Goal: Find specific page/section: Find specific page/section

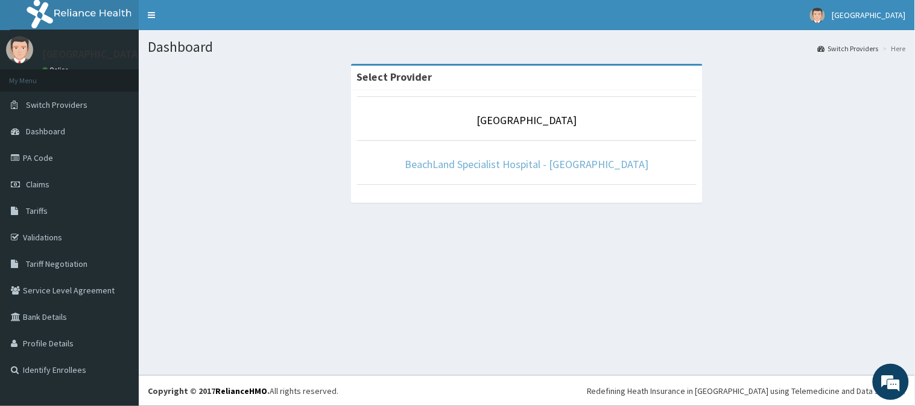
click at [585, 163] on link "BeachLand Specialist Hospital - [GEOGRAPHIC_DATA]" at bounding box center [527, 164] width 244 height 14
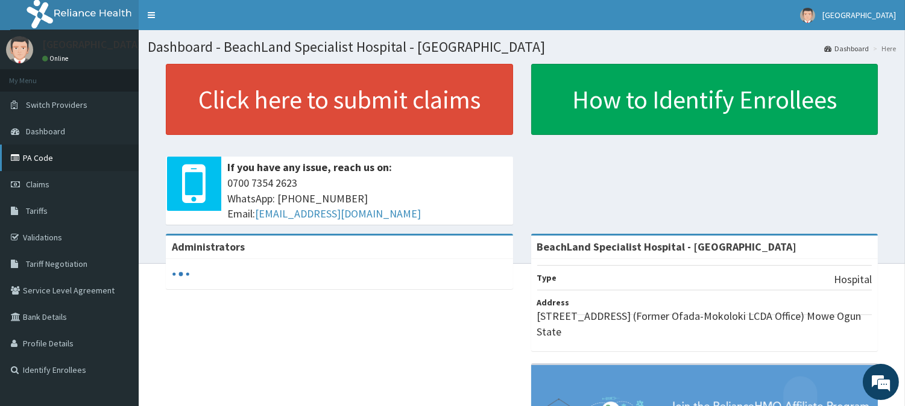
click at [58, 158] on link "PA Code" at bounding box center [69, 158] width 139 height 27
